Goal: Go to known website: Access a specific website the user already knows

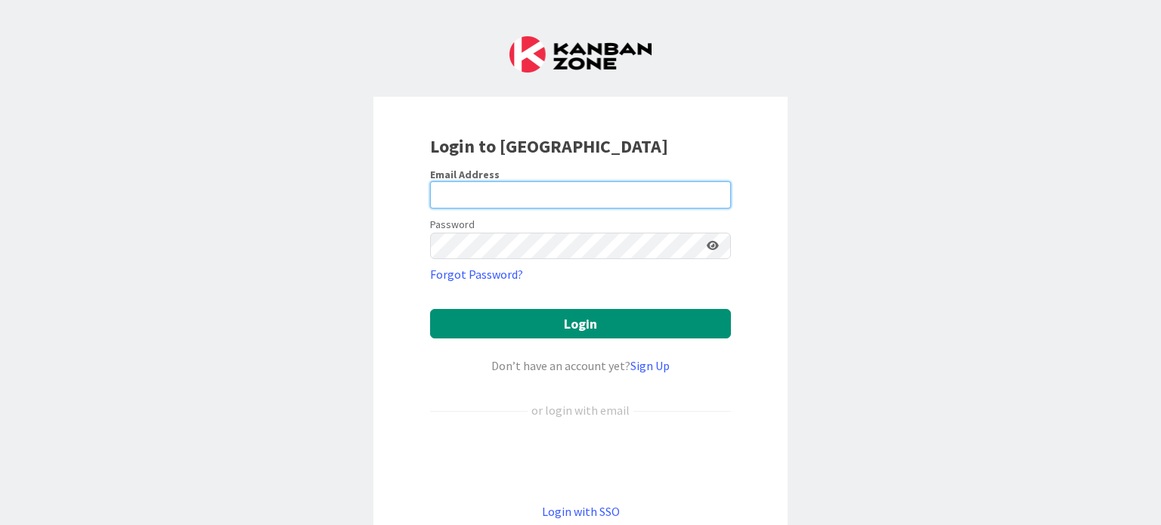
type input "[EMAIL_ADDRESS][DOMAIN_NAME]"
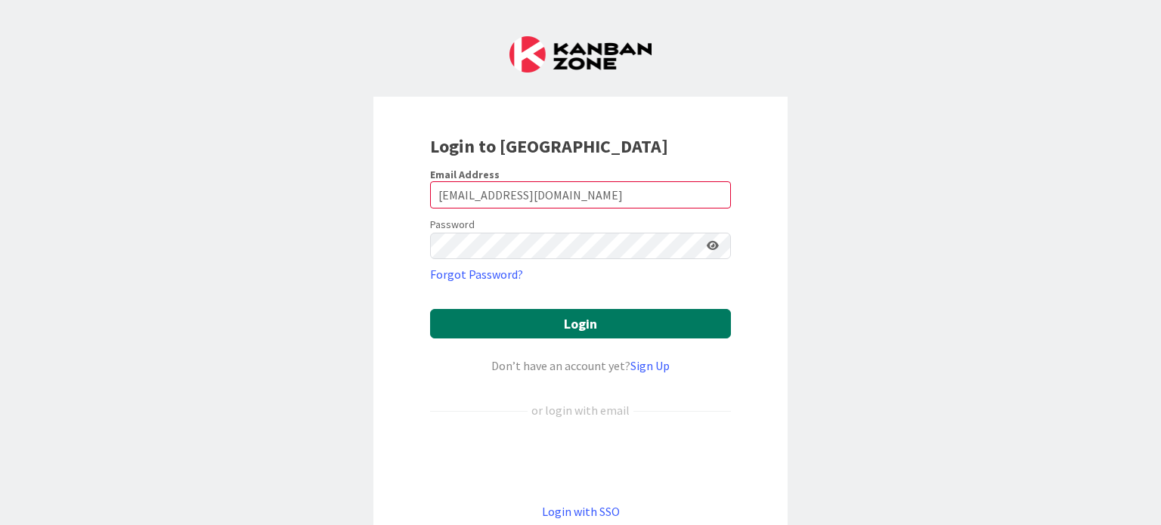
click at [545, 329] on button "Login" at bounding box center [580, 323] width 301 height 29
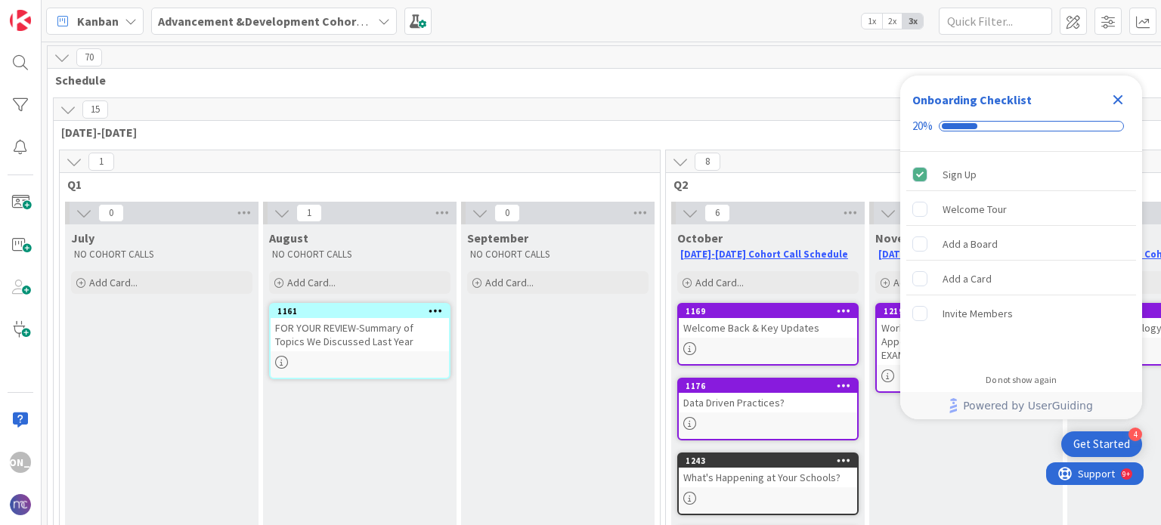
scroll to position [51, 3]
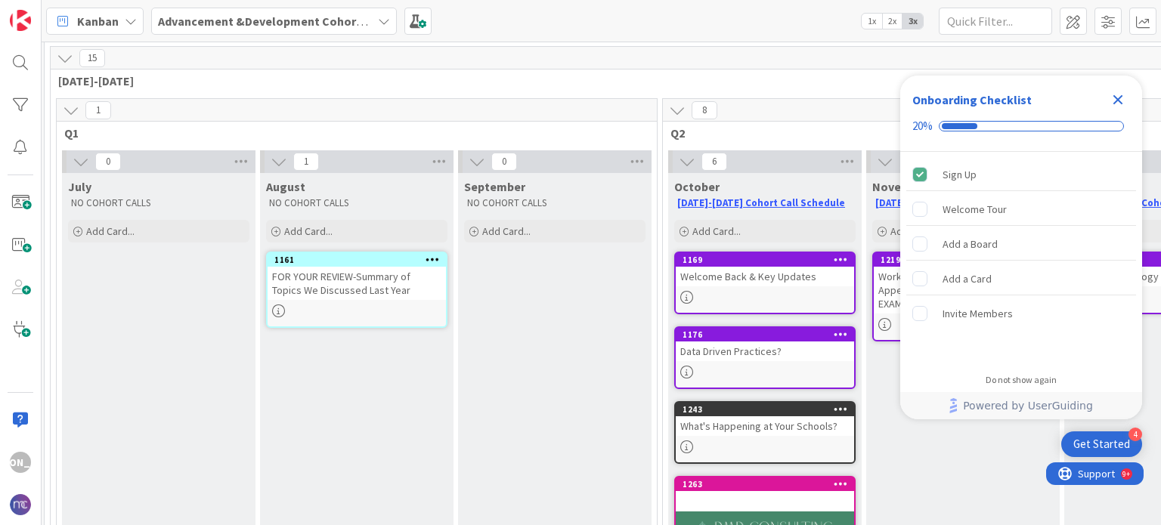
click at [380, 268] on div "FOR YOUR REVIEW-Summary of Topics We Discussed Last Year" at bounding box center [356, 283] width 178 height 33
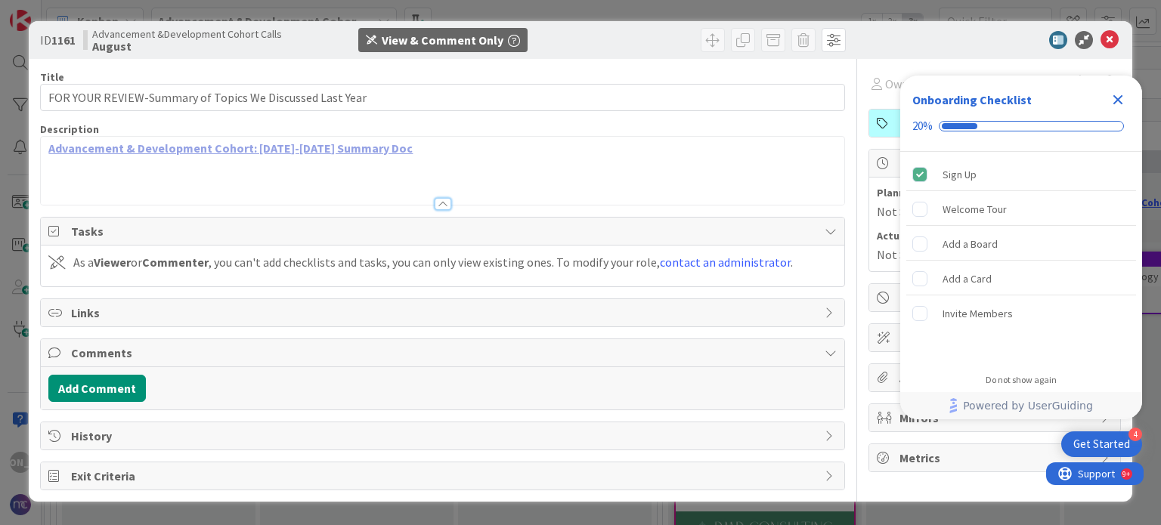
click at [312, 146] on link "Advancement & Development Cohort: [DATE]-[DATE] Summary Doc" at bounding box center [230, 148] width 364 height 15
